Goal: Check status

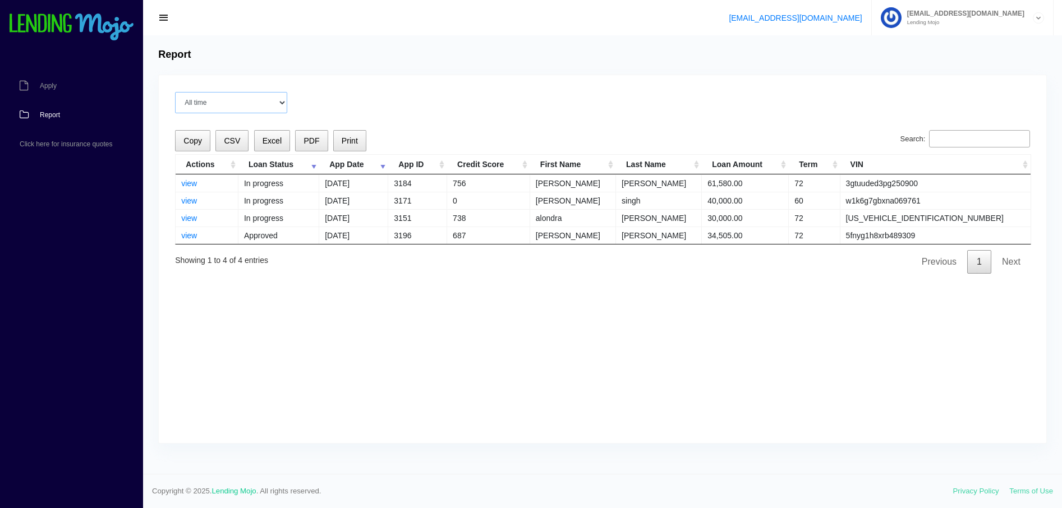
click at [283, 99] on select "Current Month [DATE] [DATE] [DATE] [DATE] [DATE] All time" at bounding box center [231, 102] width 112 height 21
click at [175, 92] on select "Current Month [DATE] [DATE] [DATE] [DATE] [DATE] All time" at bounding box center [231, 102] width 112 height 21
click at [283, 99] on select "Current Month [DATE] [DATE] [DATE] [DATE] [DATE] All time" at bounding box center [231, 102] width 112 height 21
click at [175, 92] on select "Current Month [DATE] [DATE] [DATE] [DATE] [DATE] All time" at bounding box center [231, 102] width 112 height 21
click at [282, 102] on select "Current Month [DATE] [DATE] [DATE] [DATE] [DATE] All time" at bounding box center [231, 102] width 112 height 21
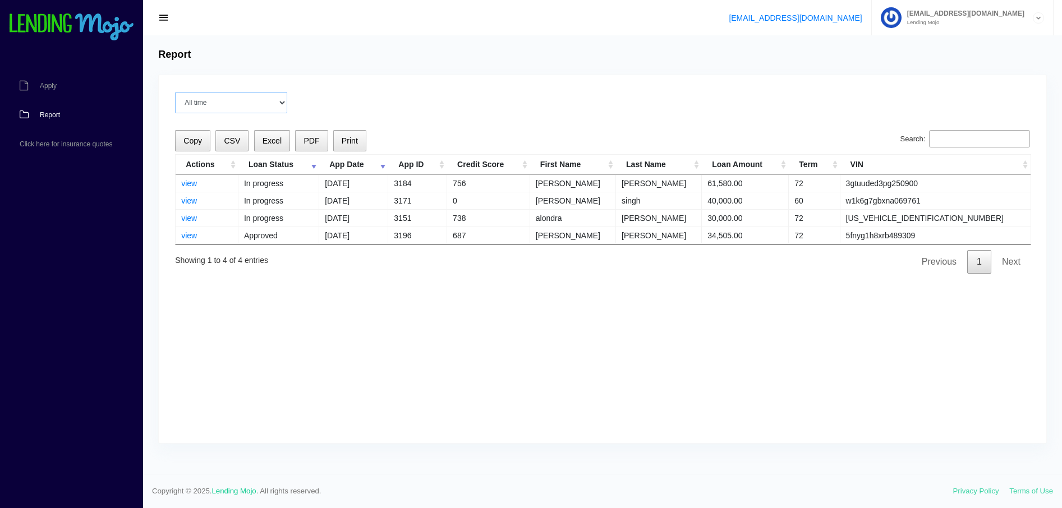
click at [175, 92] on select "Current Month [DATE] [DATE] [DATE] [DATE] [DATE] All time" at bounding box center [231, 102] width 112 height 21
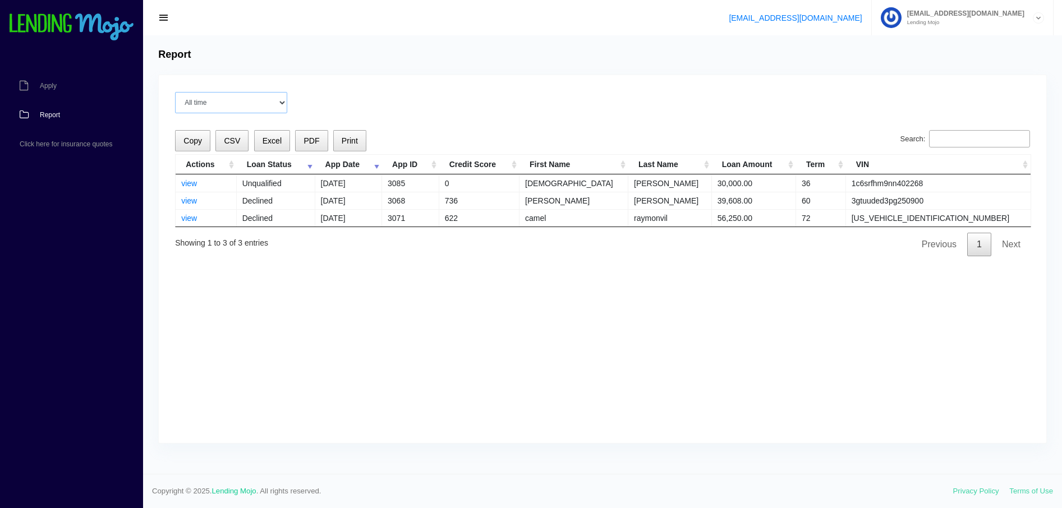
click at [282, 102] on select "Current Month [DATE] [DATE] [DATE] [DATE] [DATE] All time" at bounding box center [231, 102] width 112 height 21
click at [175, 92] on select "Current Month [DATE] [DATE] [DATE] [DATE] [DATE] All time" at bounding box center [231, 102] width 112 height 21
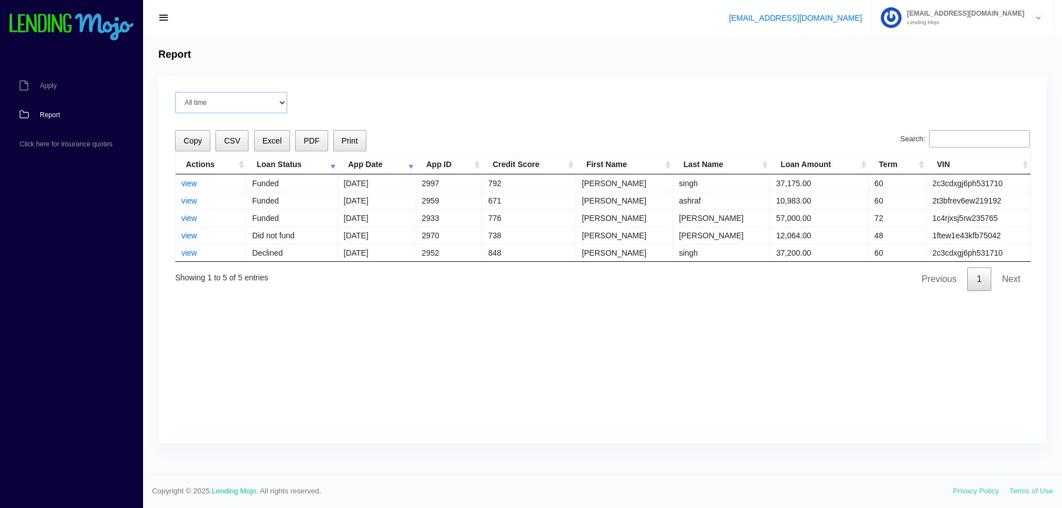
click at [282, 99] on select "Current Month [DATE] [DATE] [DATE] [DATE] [DATE] All time" at bounding box center [231, 102] width 112 height 21
select select "All time"
click at [175, 92] on select "Current Month [DATE] [DATE] [DATE] [DATE] [DATE] All time" at bounding box center [231, 102] width 112 height 21
